Goal: Task Accomplishment & Management: Use online tool/utility

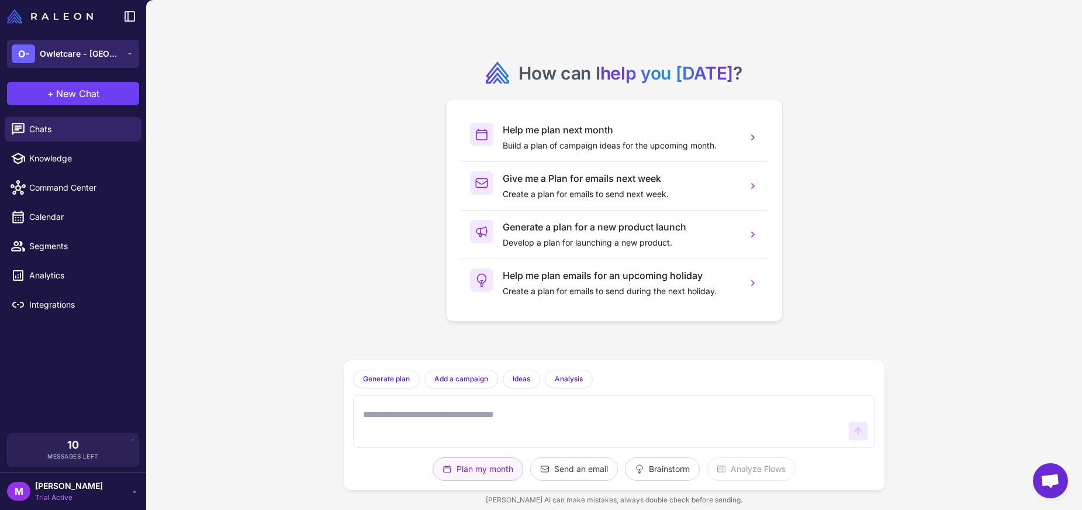
click at [109, 56] on button "O- Owletcare - CA" at bounding box center [73, 54] width 132 height 28
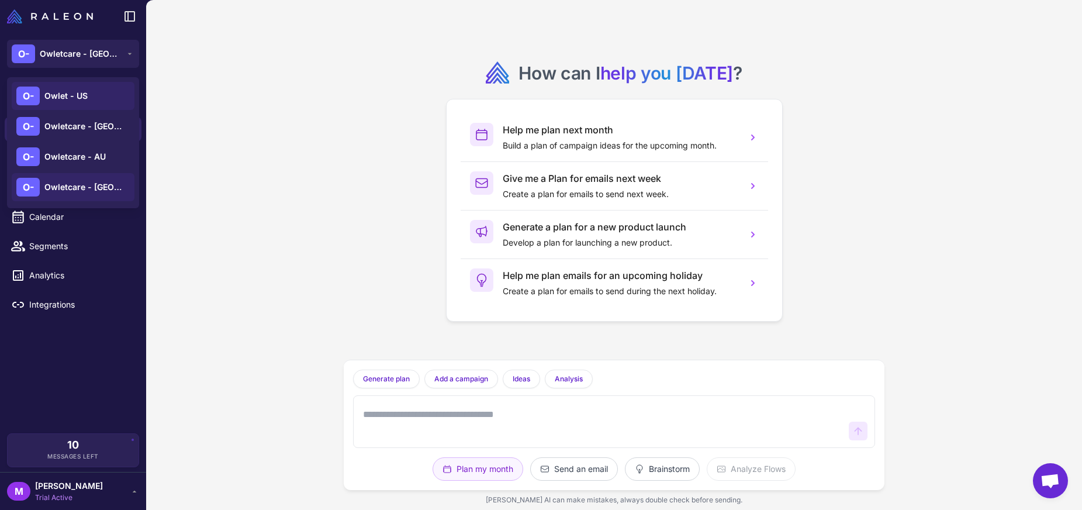
click at [99, 112] on div "O- Owlet - US" at bounding box center [73, 126] width 123 height 28
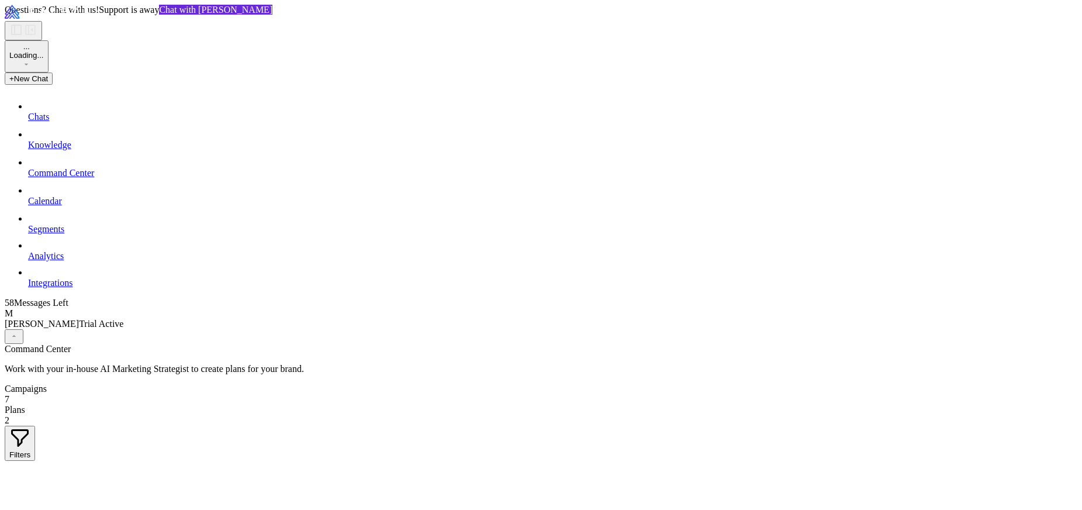
click at [49, 122] on span "Chats" at bounding box center [38, 117] width 21 height 10
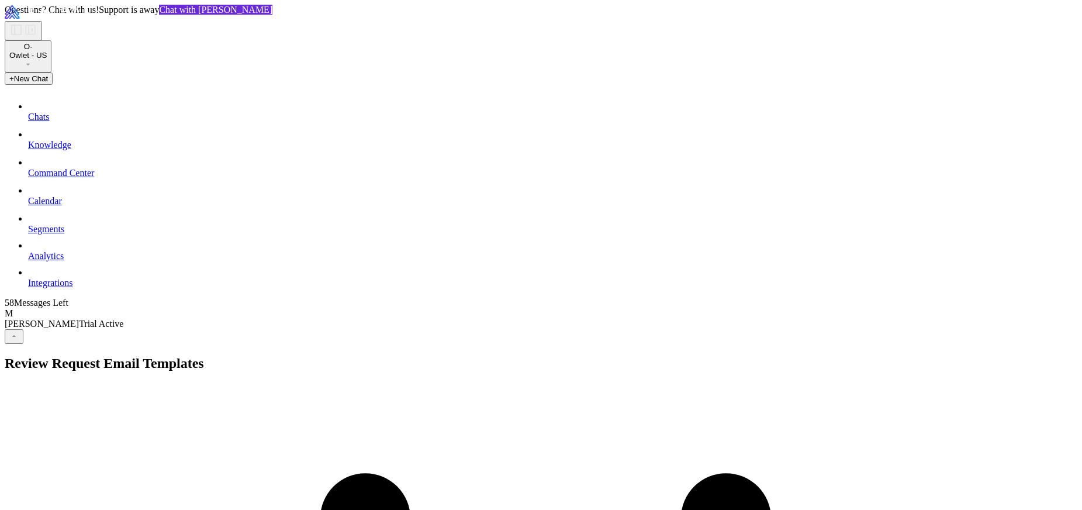
scroll to position [443, 0]
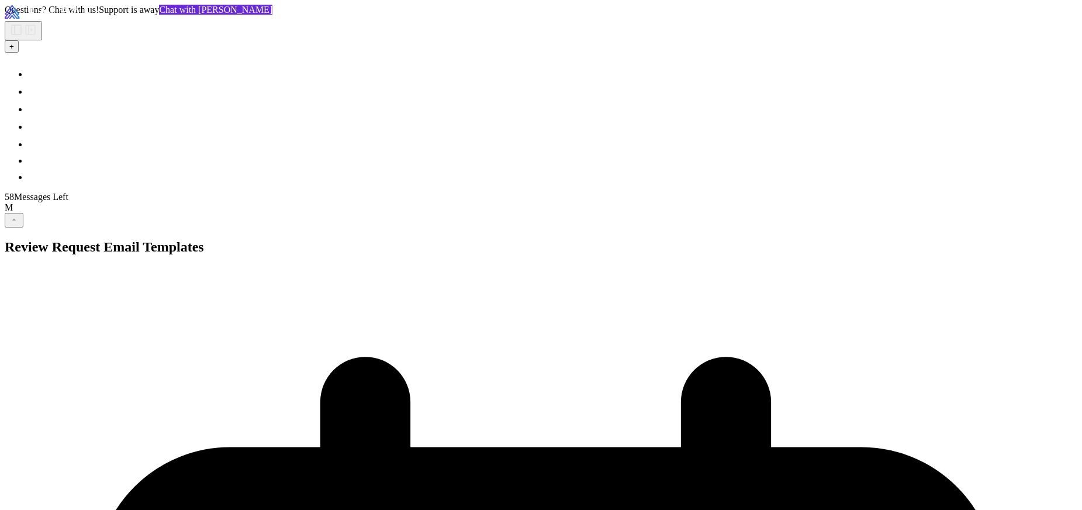
scroll to position [150, 0]
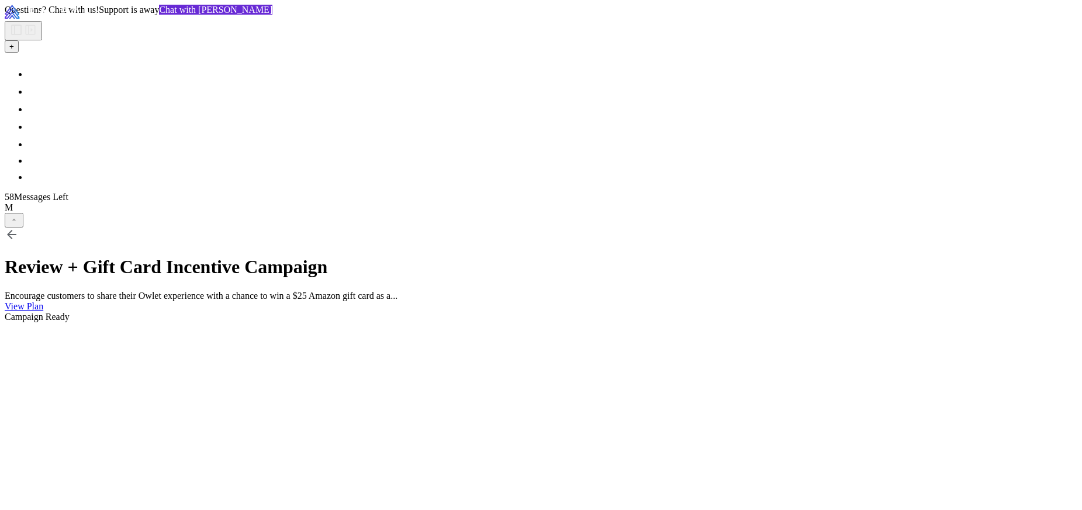
scroll to position [114, 0]
drag, startPoint x: 1003, startPoint y: 284, endPoint x: 608, endPoint y: 265, distance: 395.0
